Goal: Transaction & Acquisition: Purchase product/service

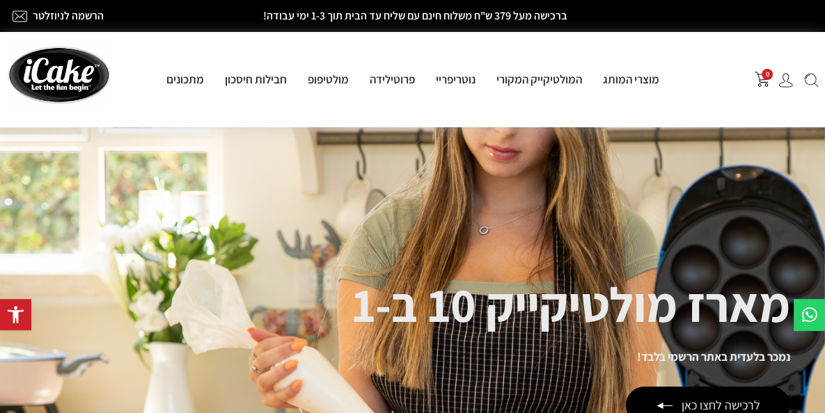
click at [785, 84] on img at bounding box center [785, 80] width 15 height 15
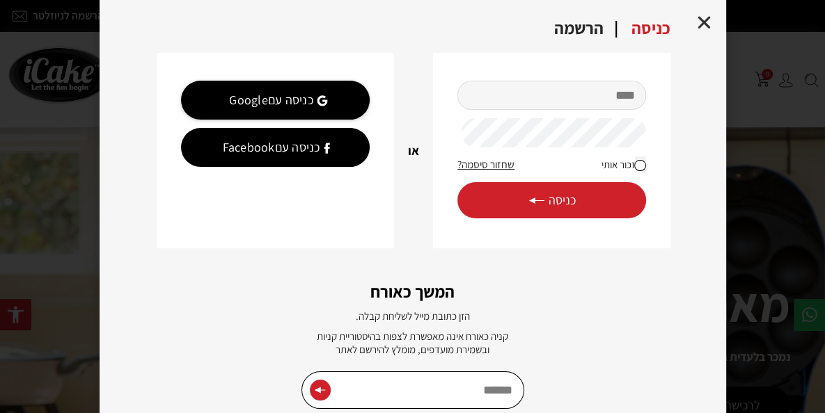
click at [598, 95] on input "מייל" at bounding box center [551, 95] width 188 height 29
type input "**********"
click at [457, 182] on button "כניסה" at bounding box center [551, 200] width 188 height 36
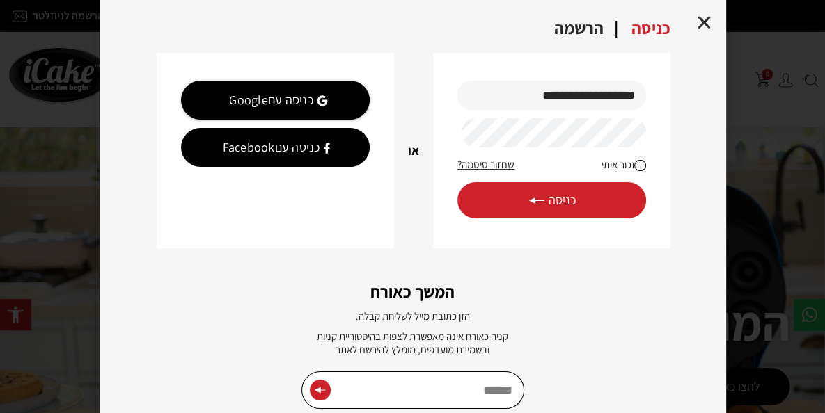
click at [550, 212] on button "כניסה" at bounding box center [551, 200] width 188 height 36
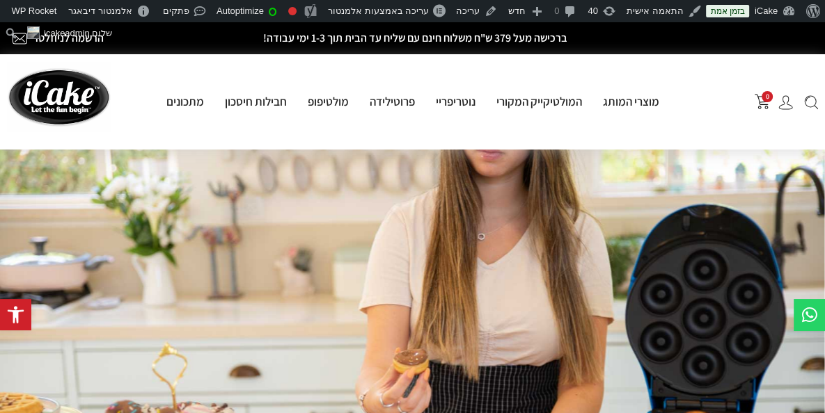
click at [697, 79] on div "0 מוצרי המותג מולטיקייק® - אפייה ב-5 דקות מולטיקייק המקורי מארז מולטיקייק 10 ב-…" at bounding box center [412, 101] width 825 height 95
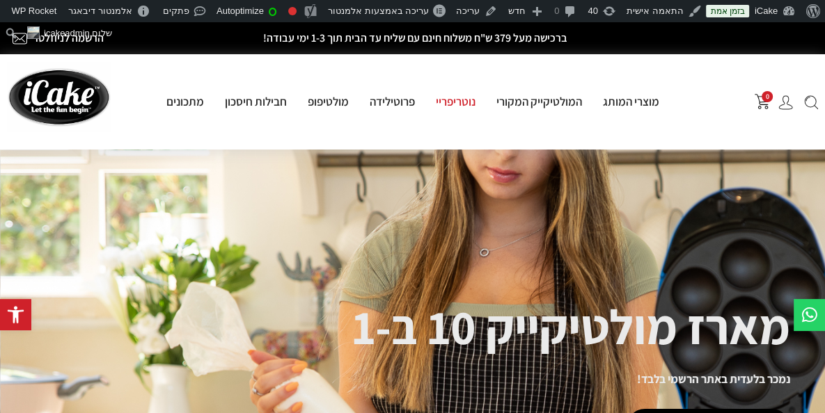
click at [458, 99] on link "נוטריפריי" at bounding box center [455, 101] width 61 height 15
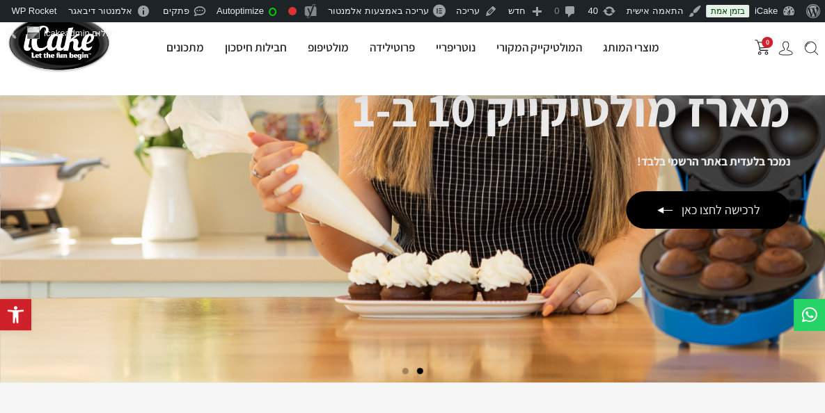
scroll to position [497, 0]
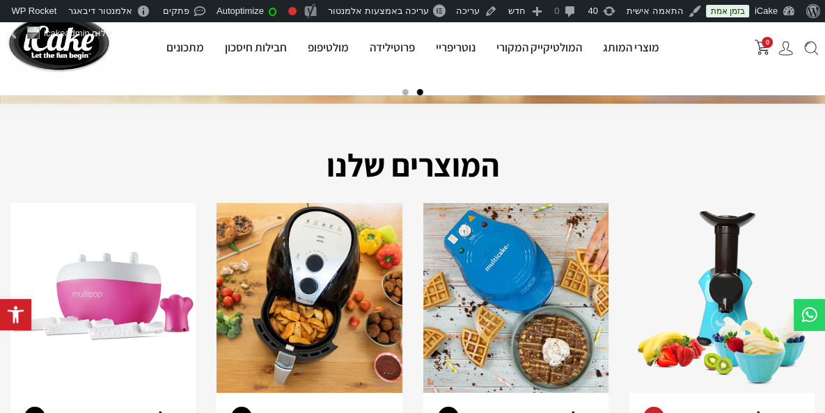
click at [730, 291] on img at bounding box center [721, 298] width 185 height 190
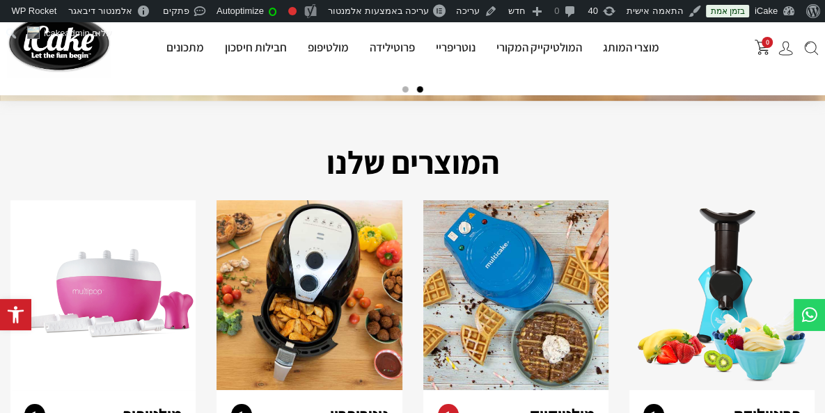
scroll to position [633, 0]
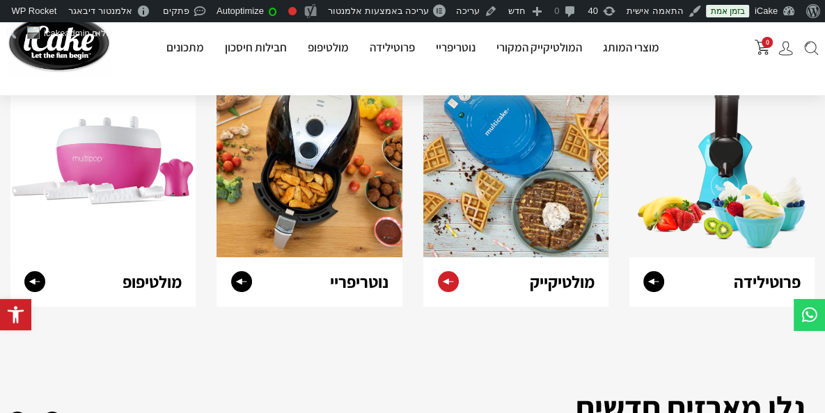
click at [530, 205] on img at bounding box center [515, 162] width 185 height 190
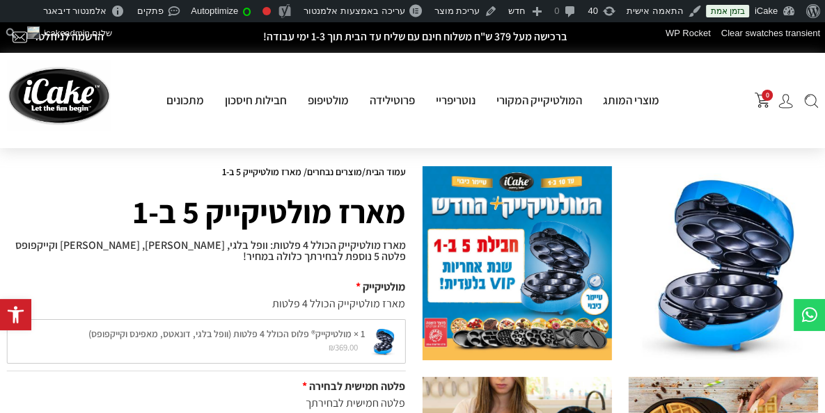
scroll to position [2, 0]
